Goal: Task Accomplishment & Management: Manage account settings

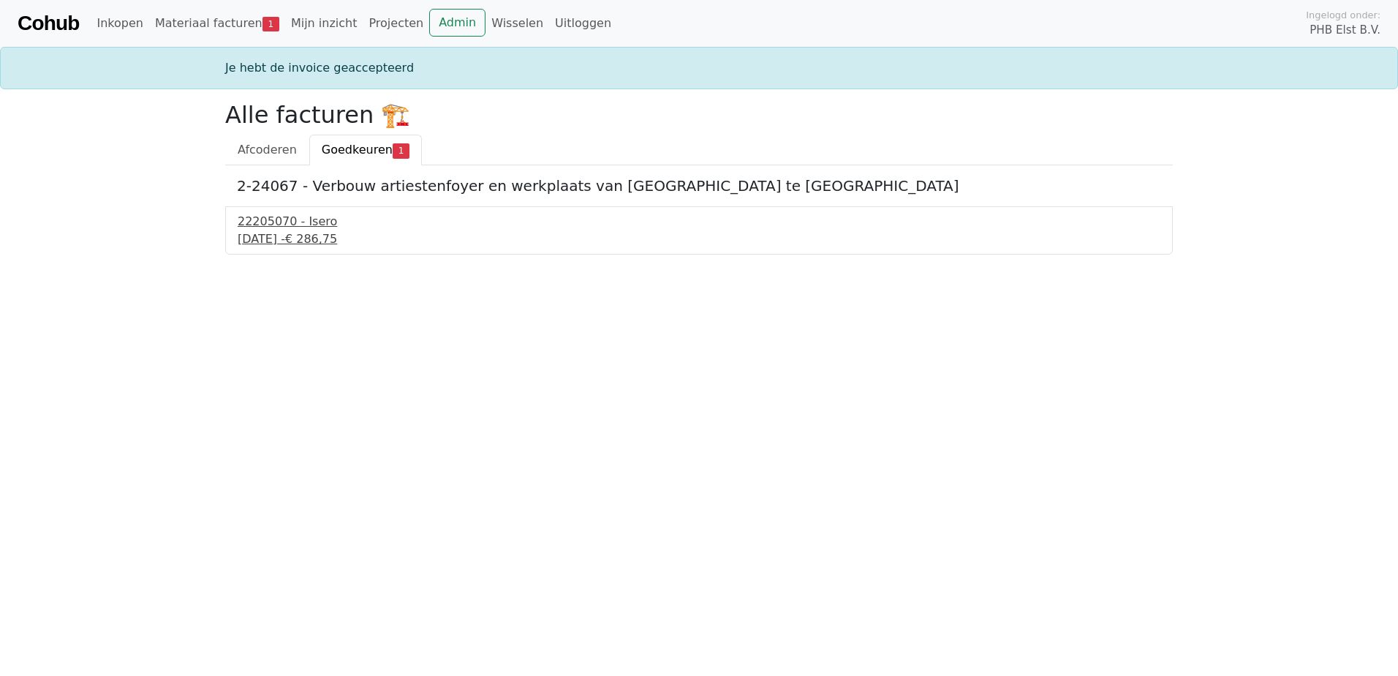
click at [290, 235] on div "9 september 2025 - € 286,75" at bounding box center [699, 239] width 923 height 18
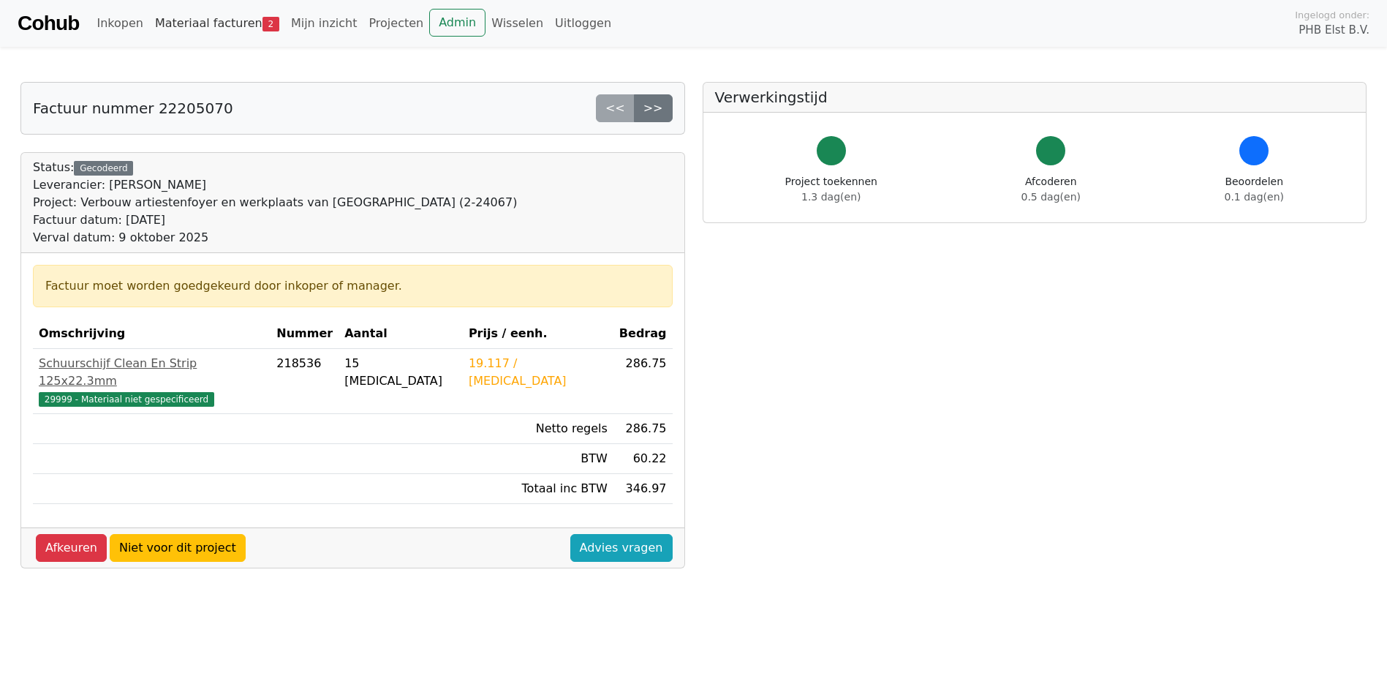
click at [165, 26] on link "Materiaal facturen 2" at bounding box center [217, 23] width 136 height 29
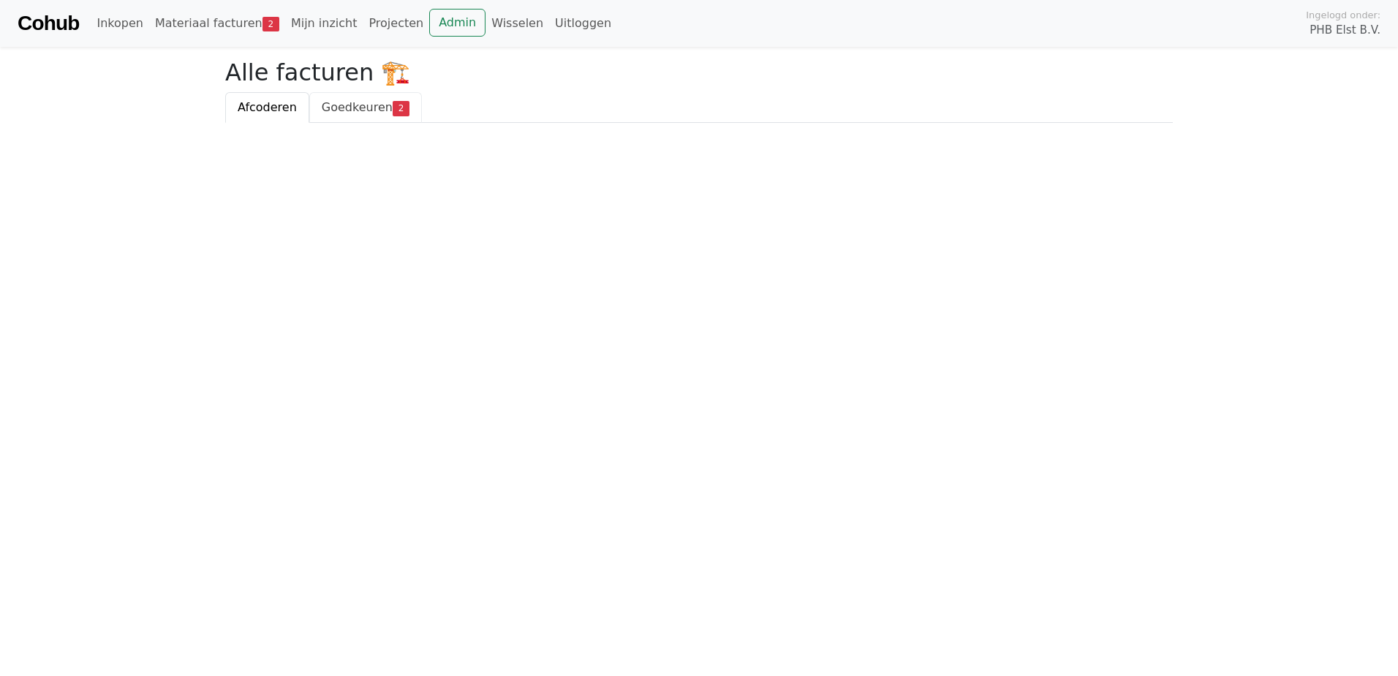
click at [323, 105] on span "Goedkeuren" at bounding box center [357, 107] width 71 height 14
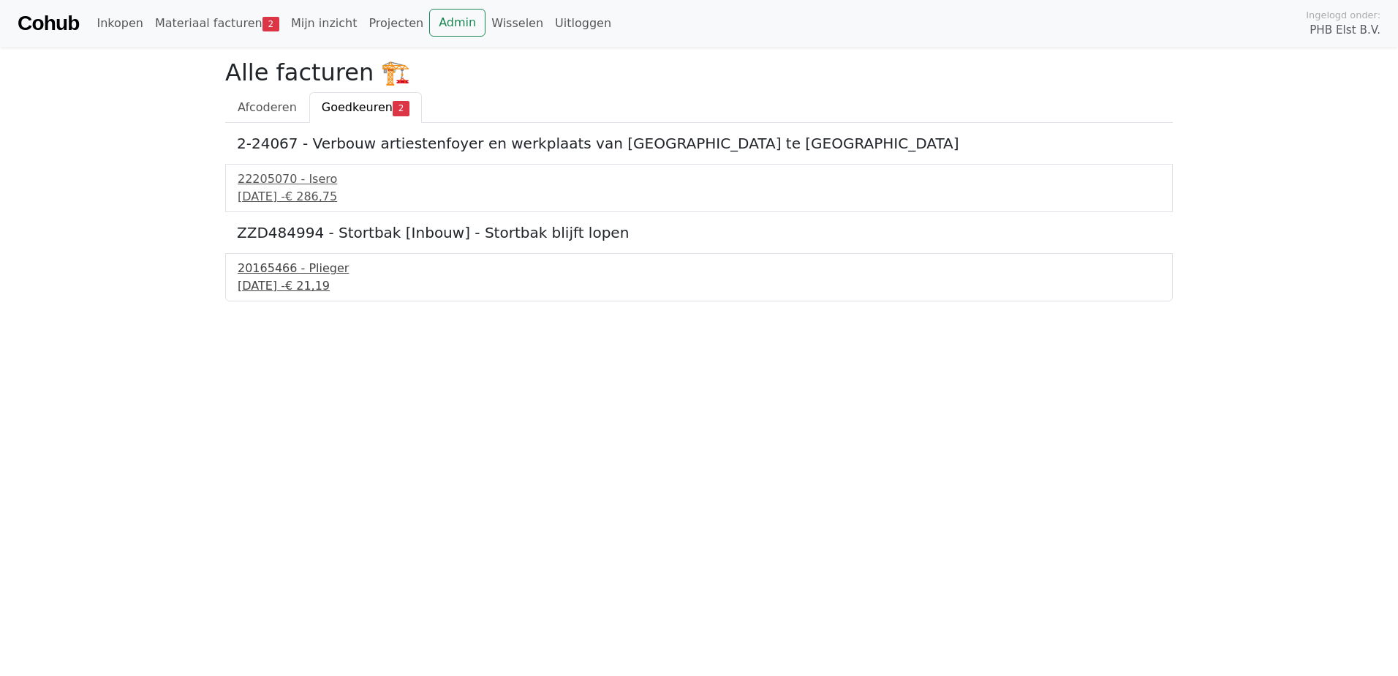
click at [292, 287] on div "[DATE] - € 21,19" at bounding box center [699, 286] width 923 height 18
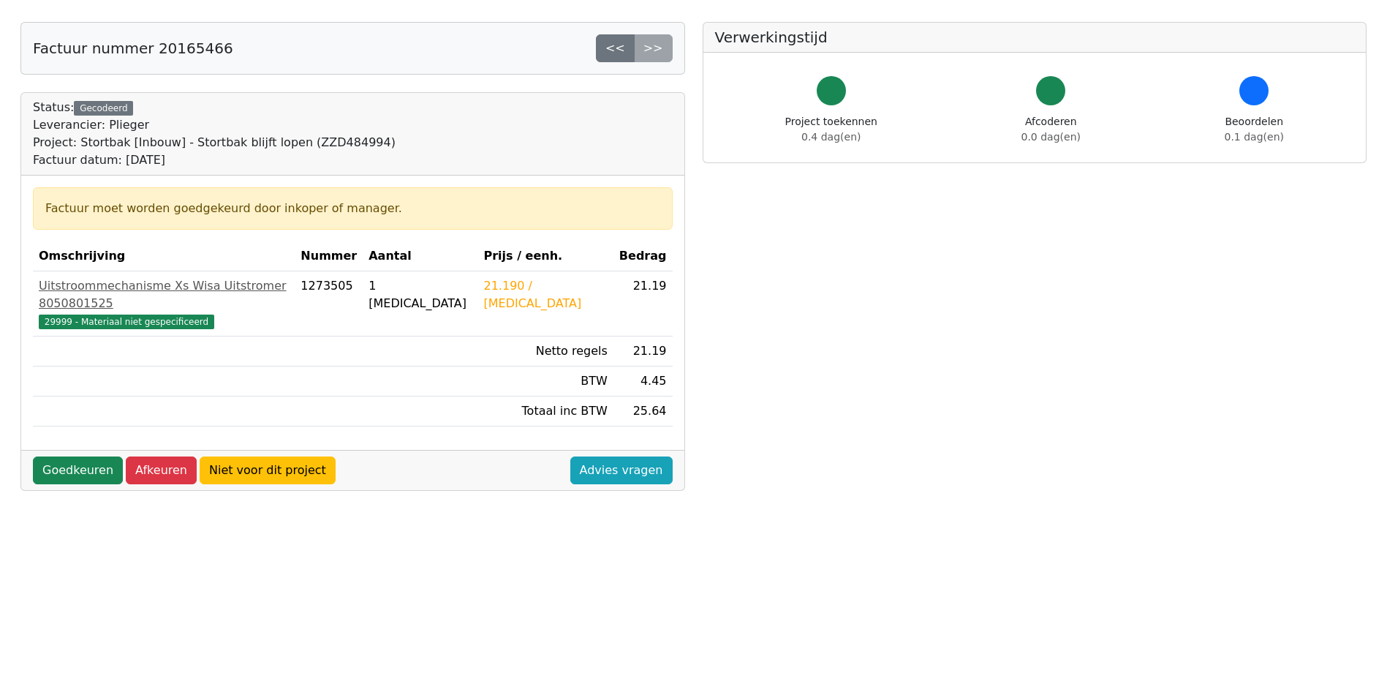
scroll to position [73, 0]
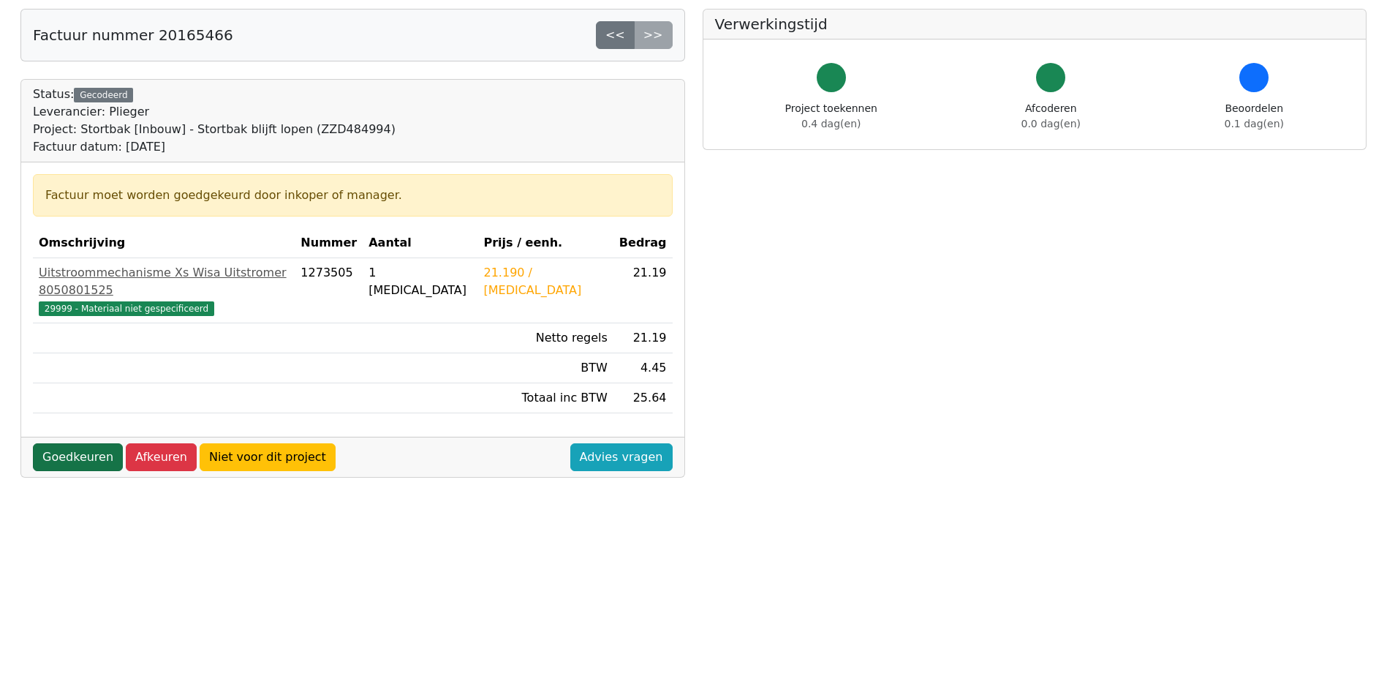
click at [66, 443] on link "Goedkeuren" at bounding box center [78, 457] width 90 height 28
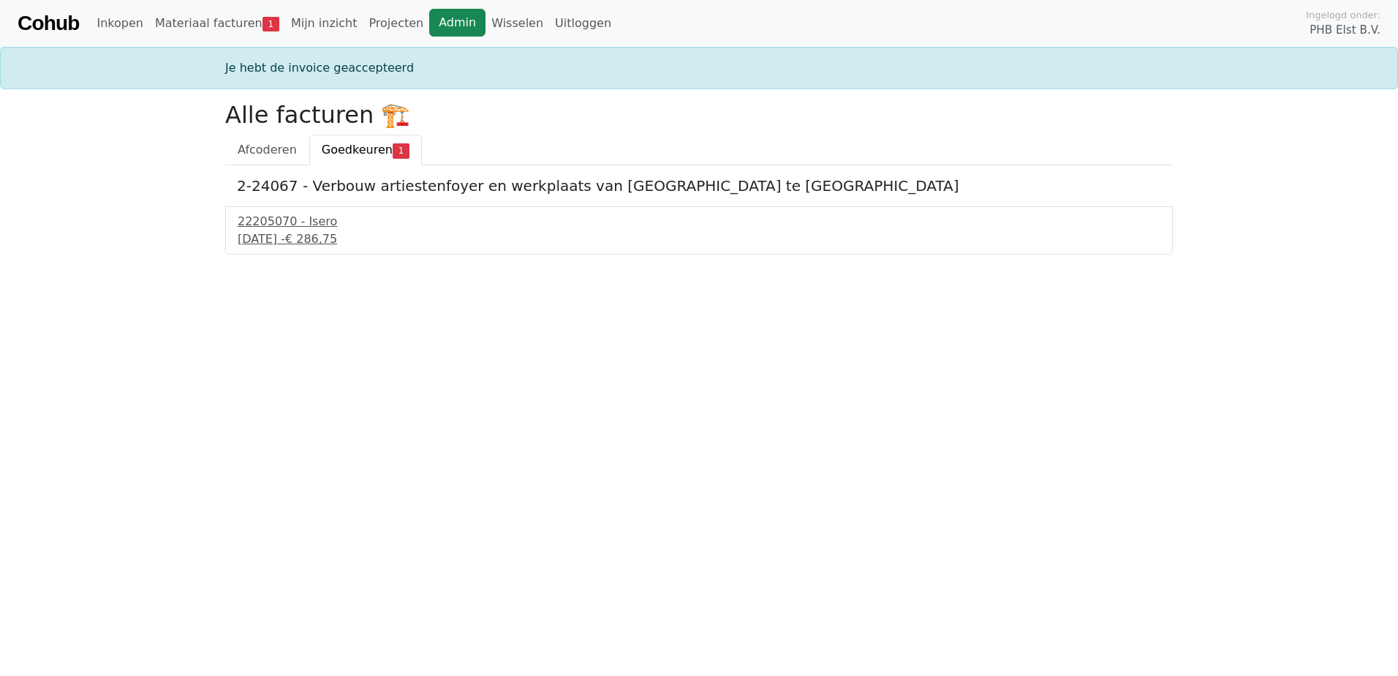
click at [442, 26] on link "Admin" at bounding box center [457, 23] width 56 height 28
